Goal: Download file/media

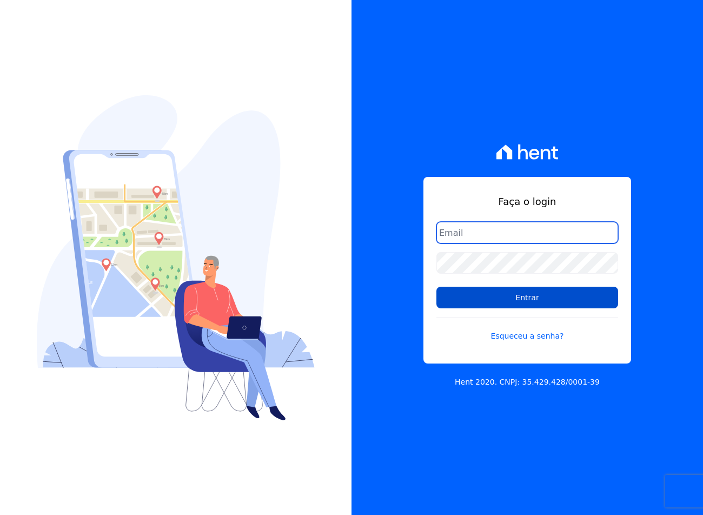
type input "[EMAIL_ADDRESS][DOMAIN_NAME]"
click at [503, 305] on input "Entrar" at bounding box center [527, 298] width 182 height 22
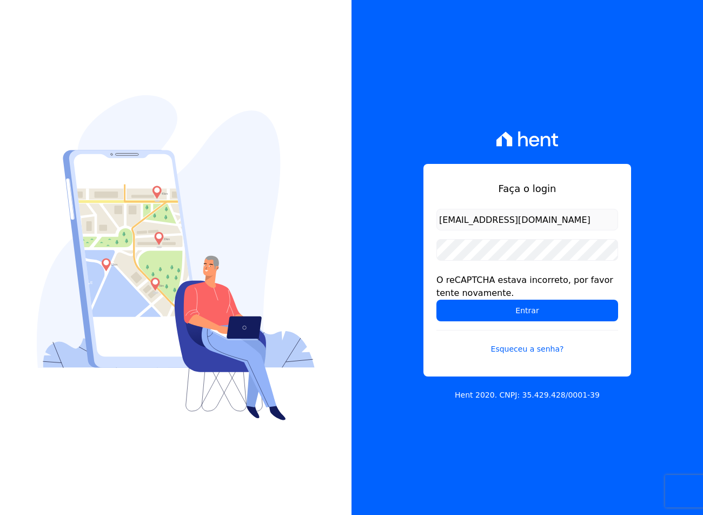
drag, startPoint x: 540, startPoint y: 309, endPoint x: 687, endPoint y: 296, distance: 147.7
click at [540, 309] on input "Entrar" at bounding box center [527, 311] width 182 height 22
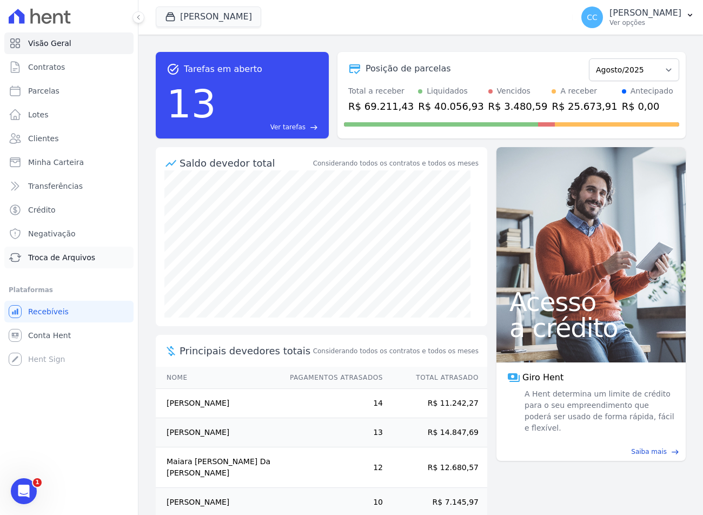
click at [79, 260] on span "Troca de Arquivos" at bounding box center [61, 257] width 67 height 11
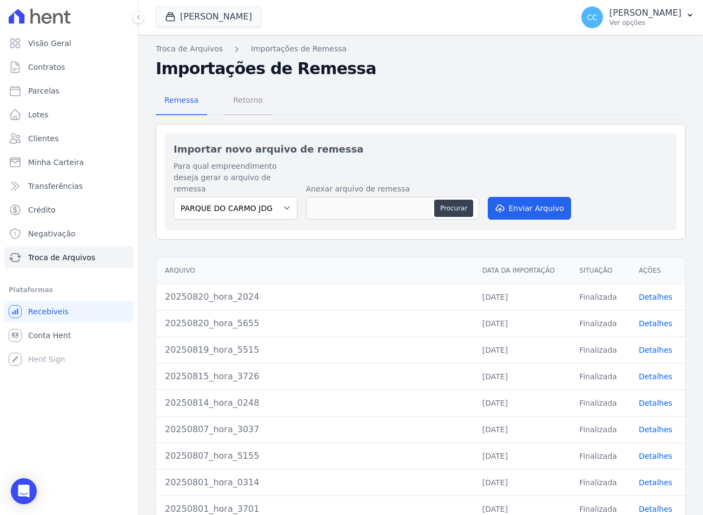
click at [241, 100] on span "Retorno" at bounding box center [248, 100] width 43 height 22
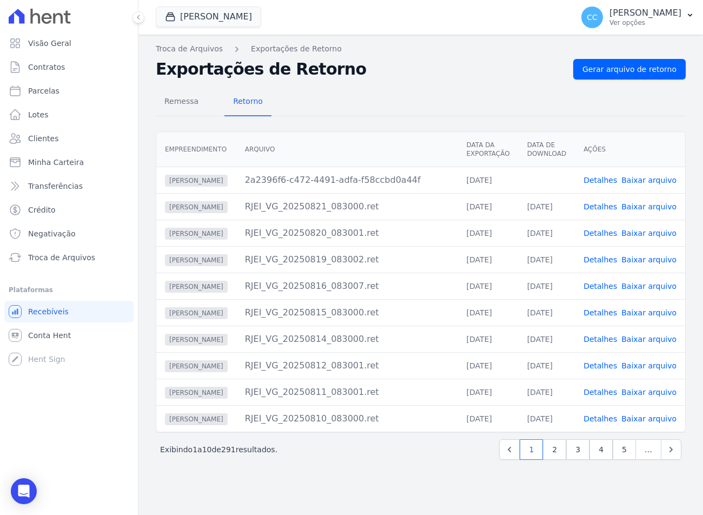
click at [654, 181] on link "Baixar arquivo" at bounding box center [648, 180] width 55 height 9
